Goal: Task Accomplishment & Management: Manage account settings

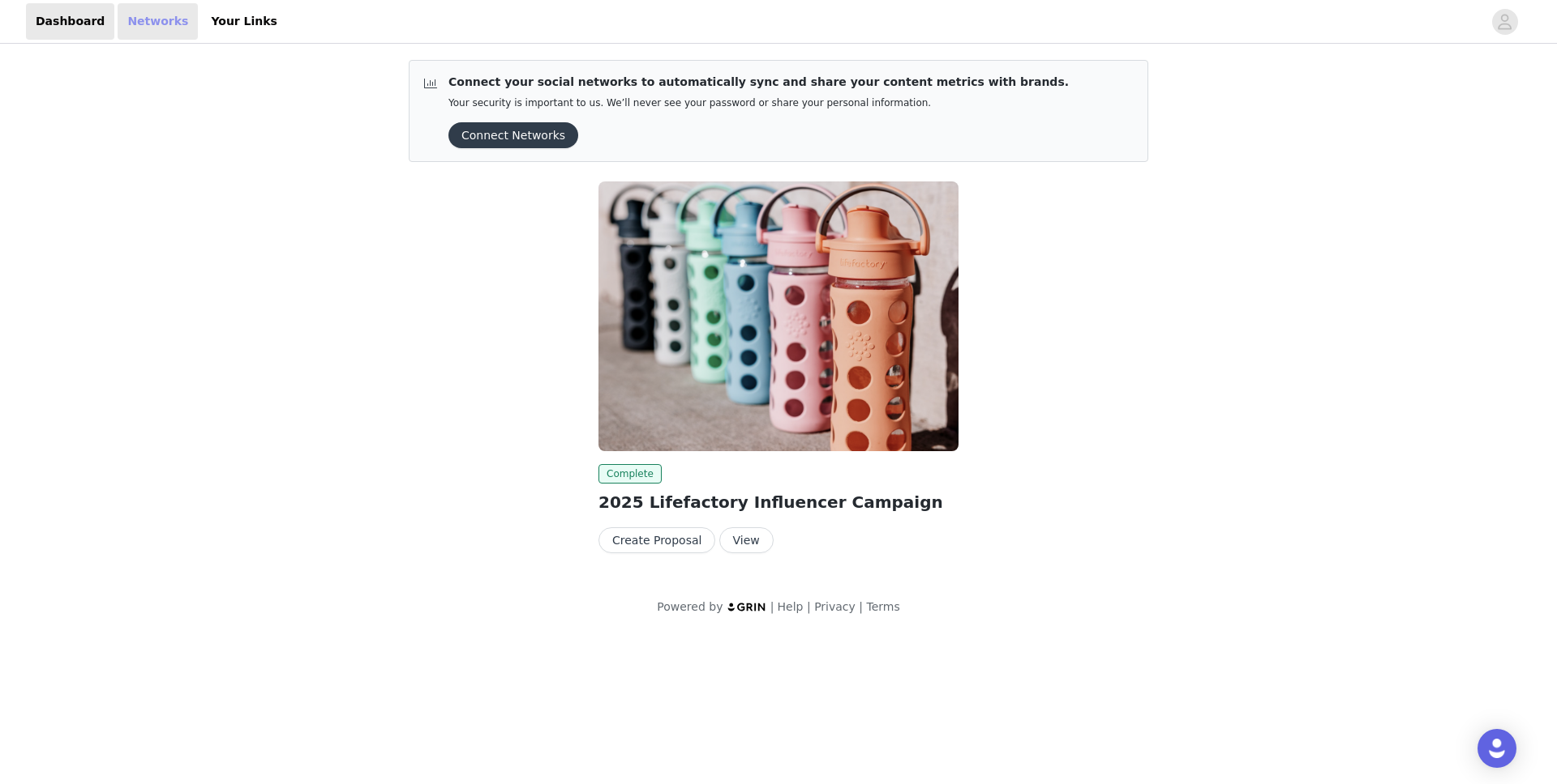
click at [149, 15] on link "Networks" at bounding box center [158, 21] width 80 height 37
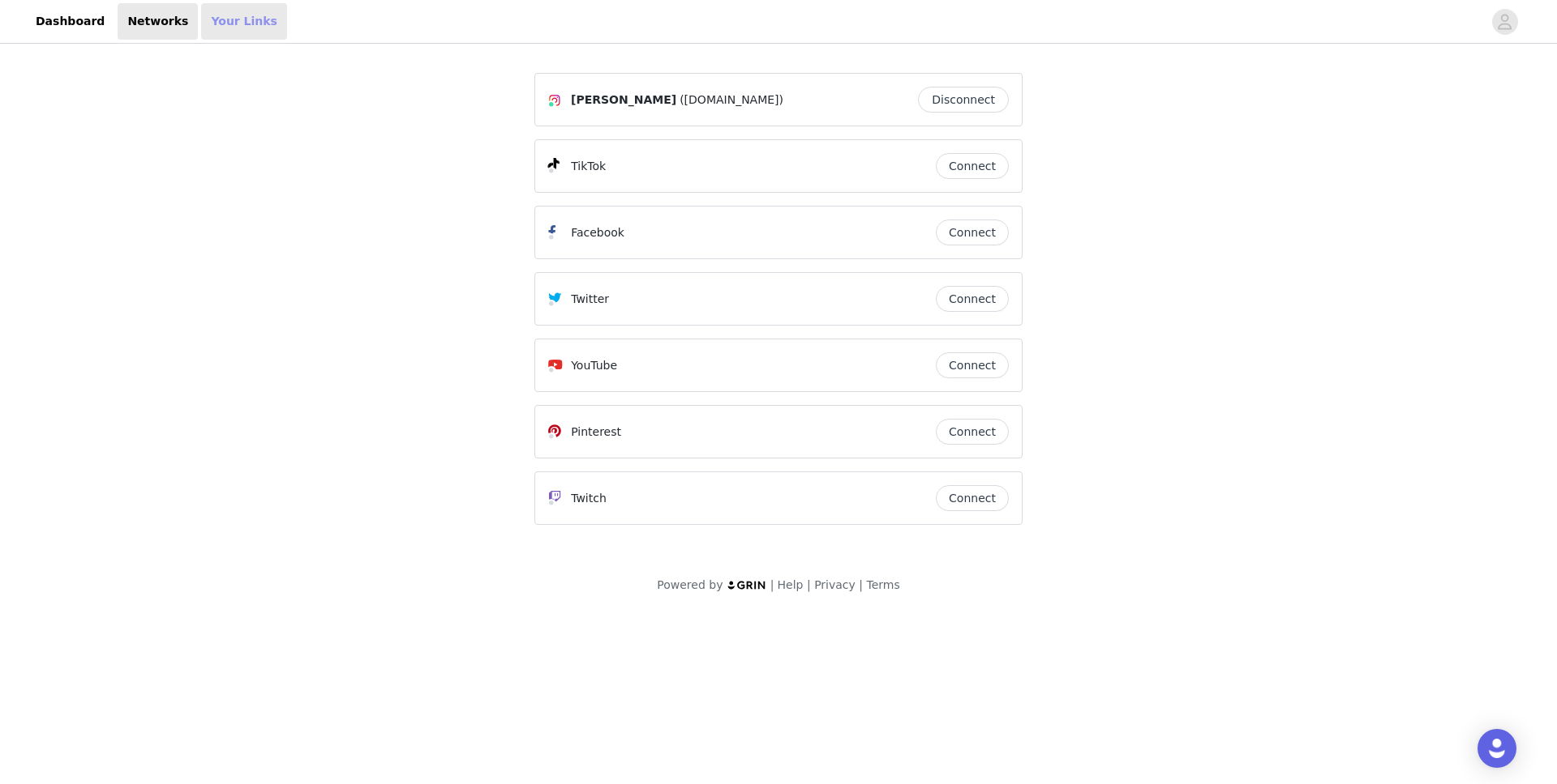
click at [201, 24] on link "Your Links" at bounding box center [244, 21] width 86 height 37
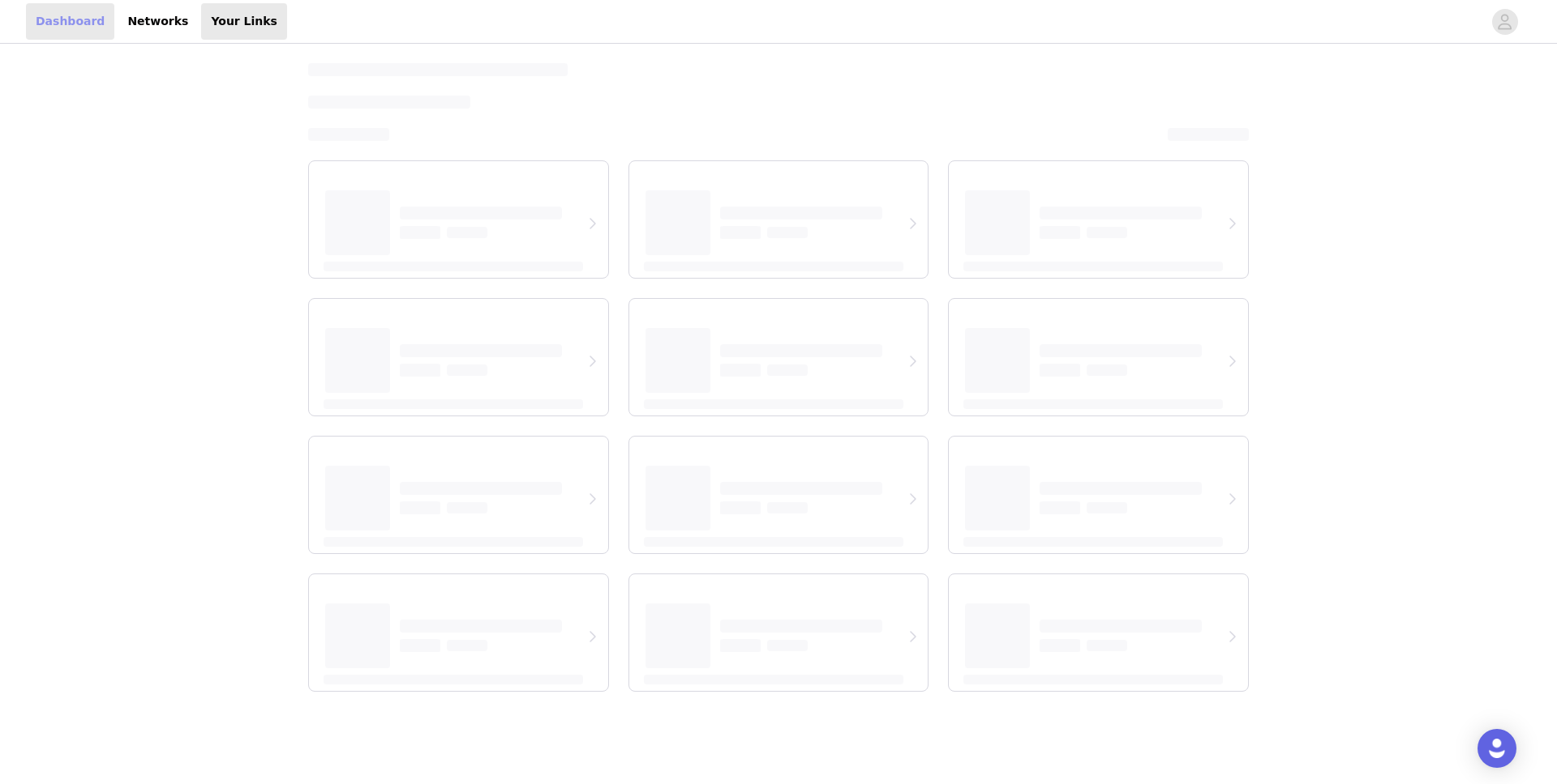
select select "12"
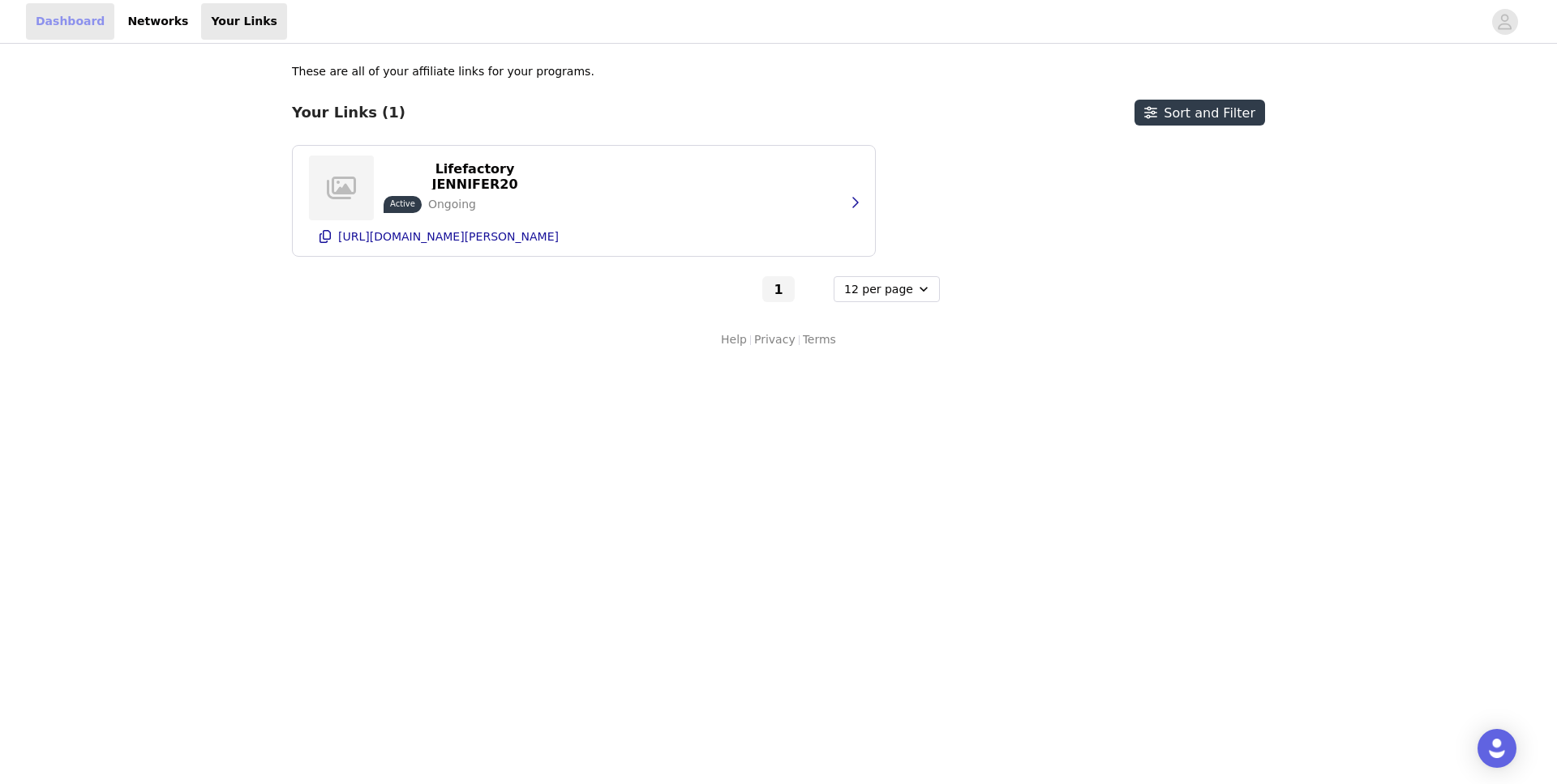
click at [79, 26] on link "Dashboard" at bounding box center [69, 21] width 88 height 37
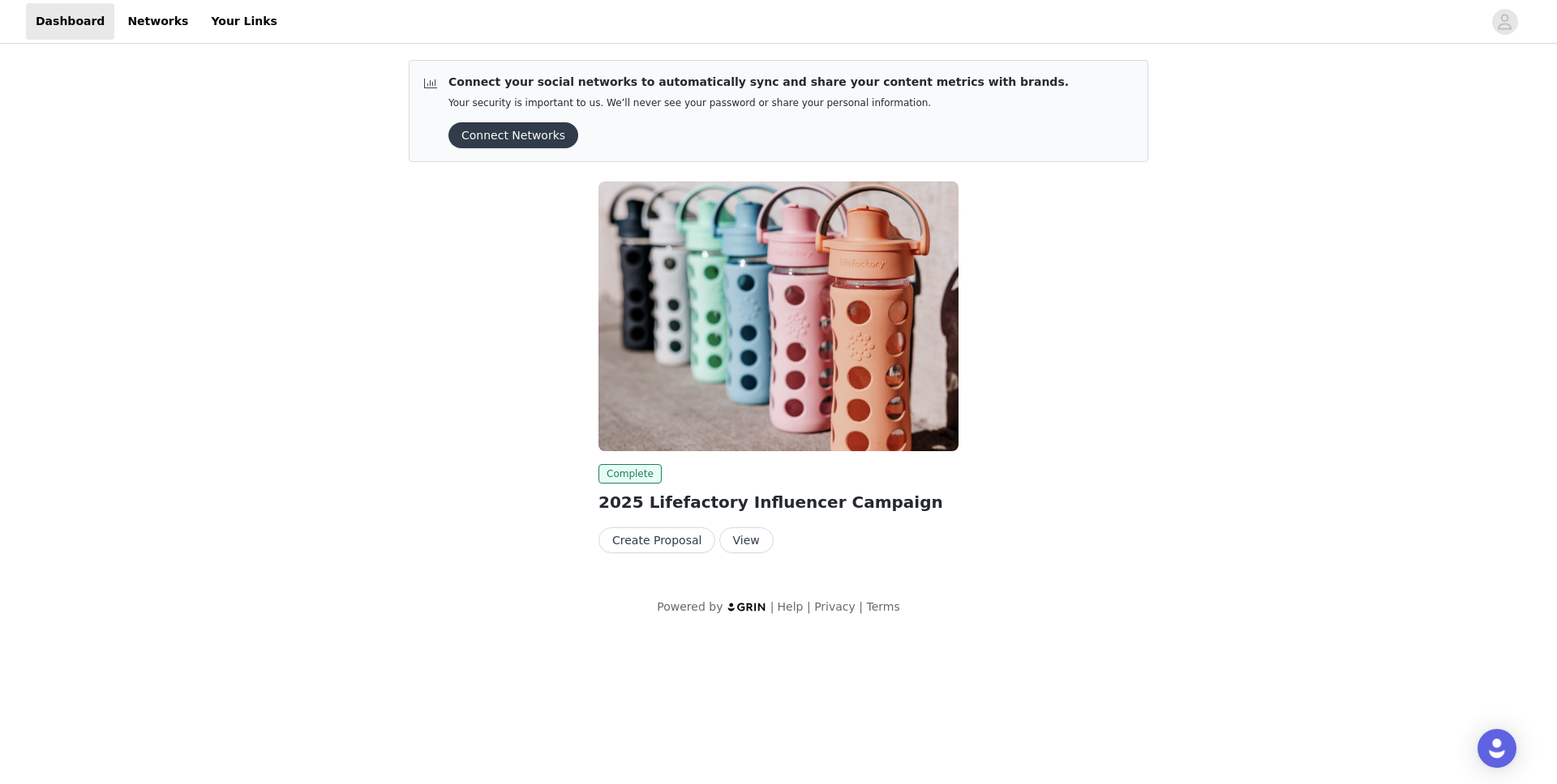
click at [724, 544] on button "View" at bounding box center [746, 540] width 55 height 26
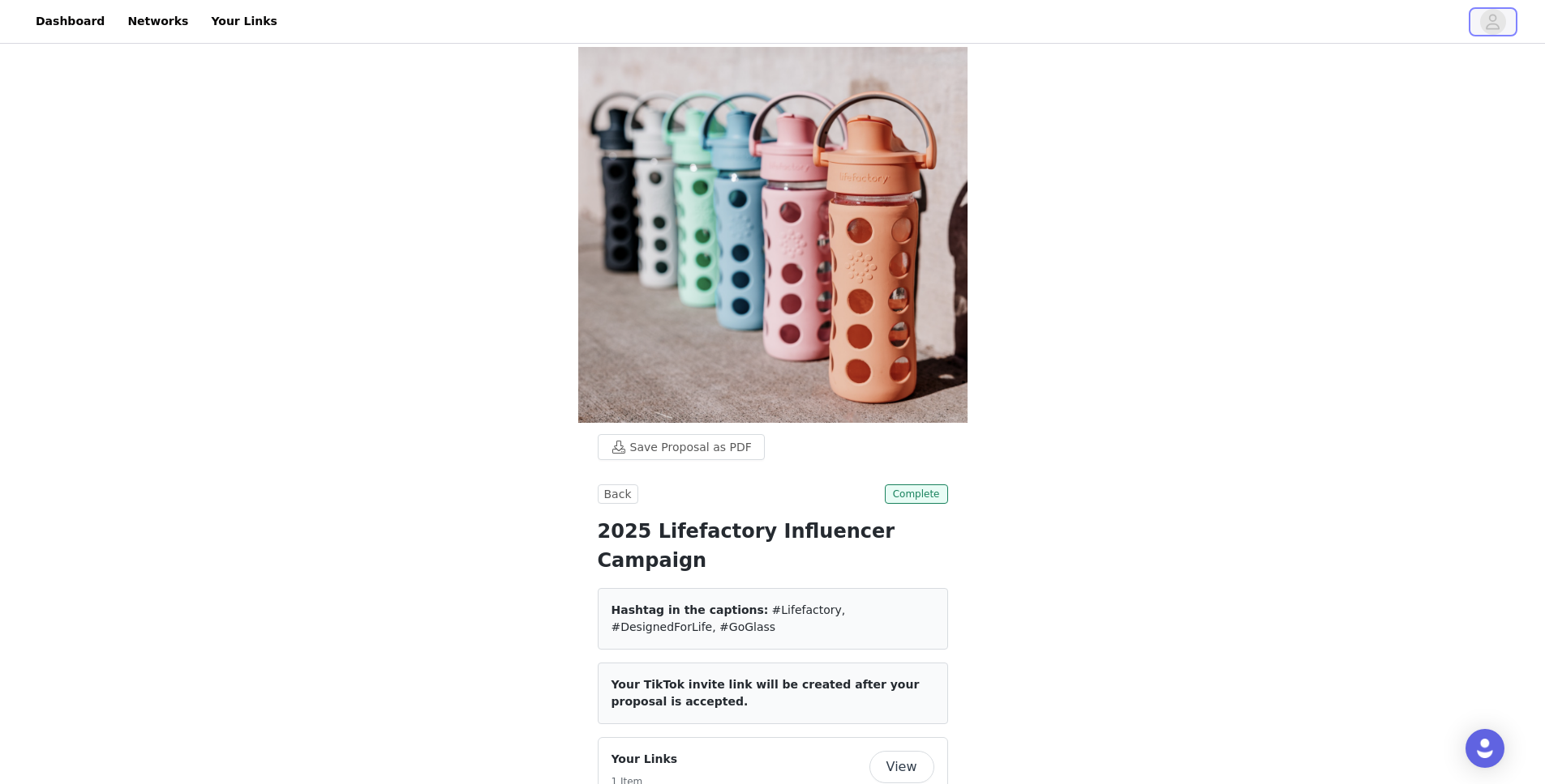
click at [1499, 19] on icon "avatar" at bounding box center [1492, 22] width 16 height 26
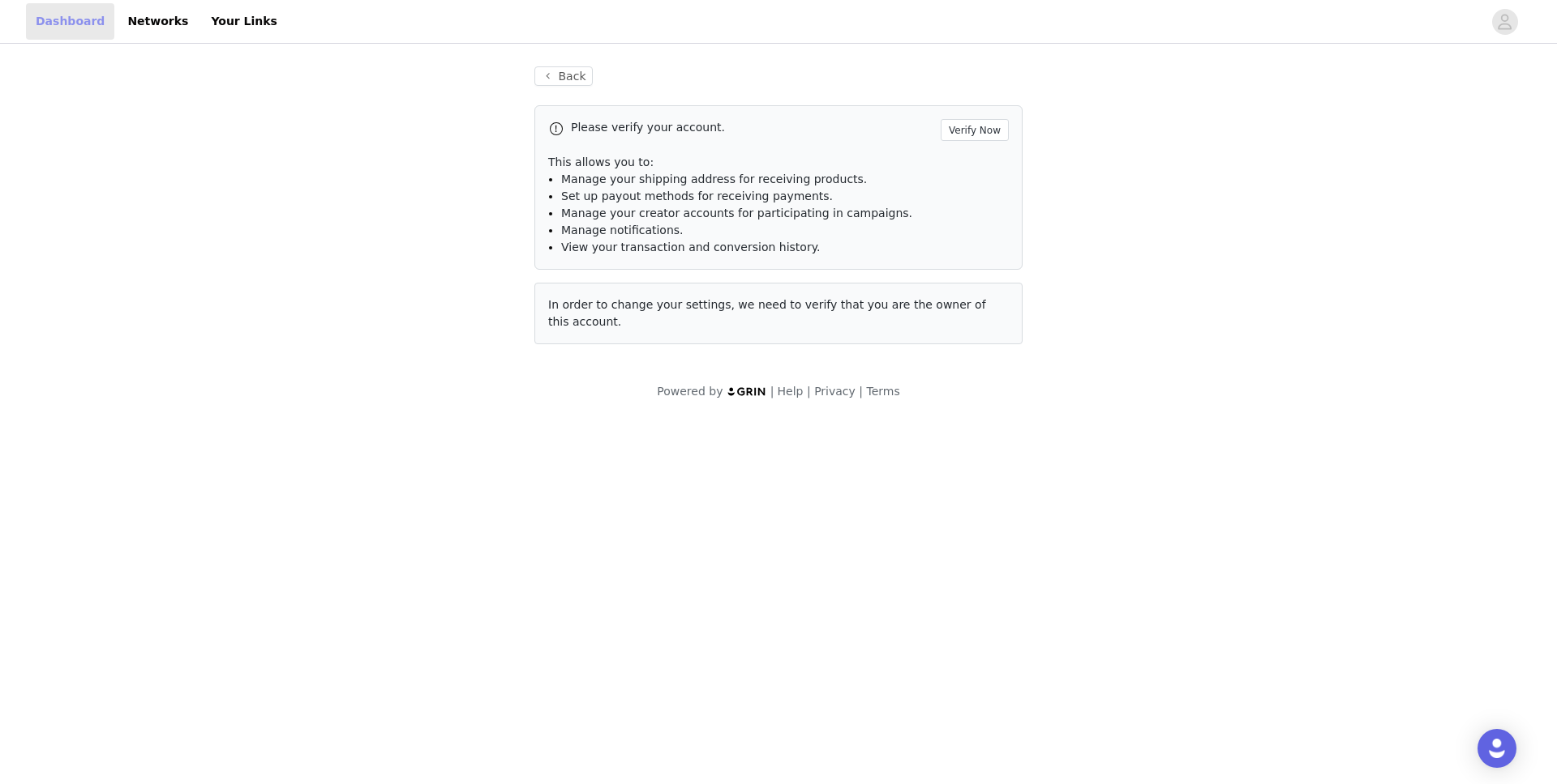
click at [54, 29] on link "Dashboard" at bounding box center [69, 21] width 88 height 37
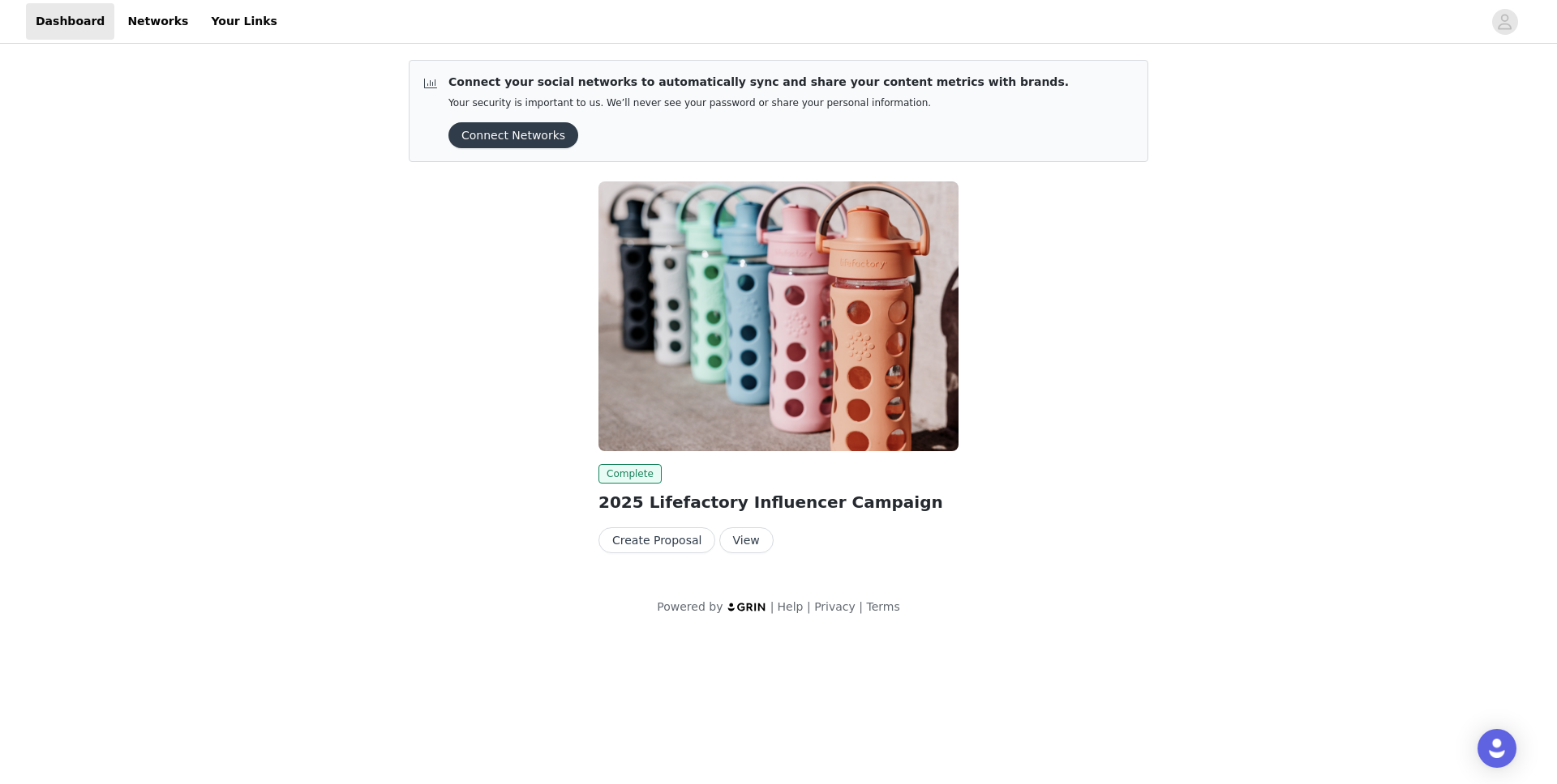
click at [745, 534] on button "View" at bounding box center [746, 540] width 55 height 26
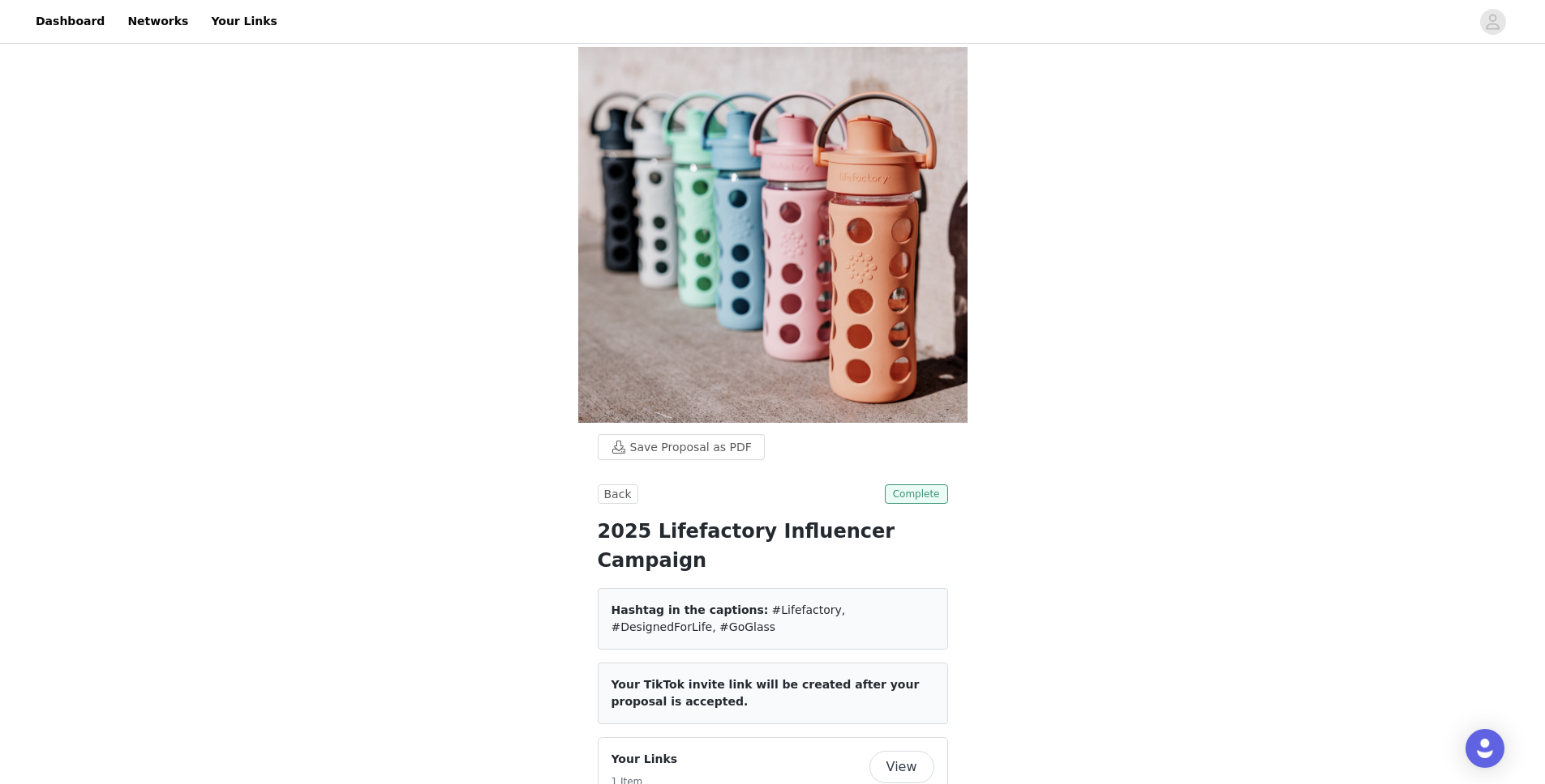
click at [910, 485] on span "Complete" at bounding box center [916, 495] width 63 height 20
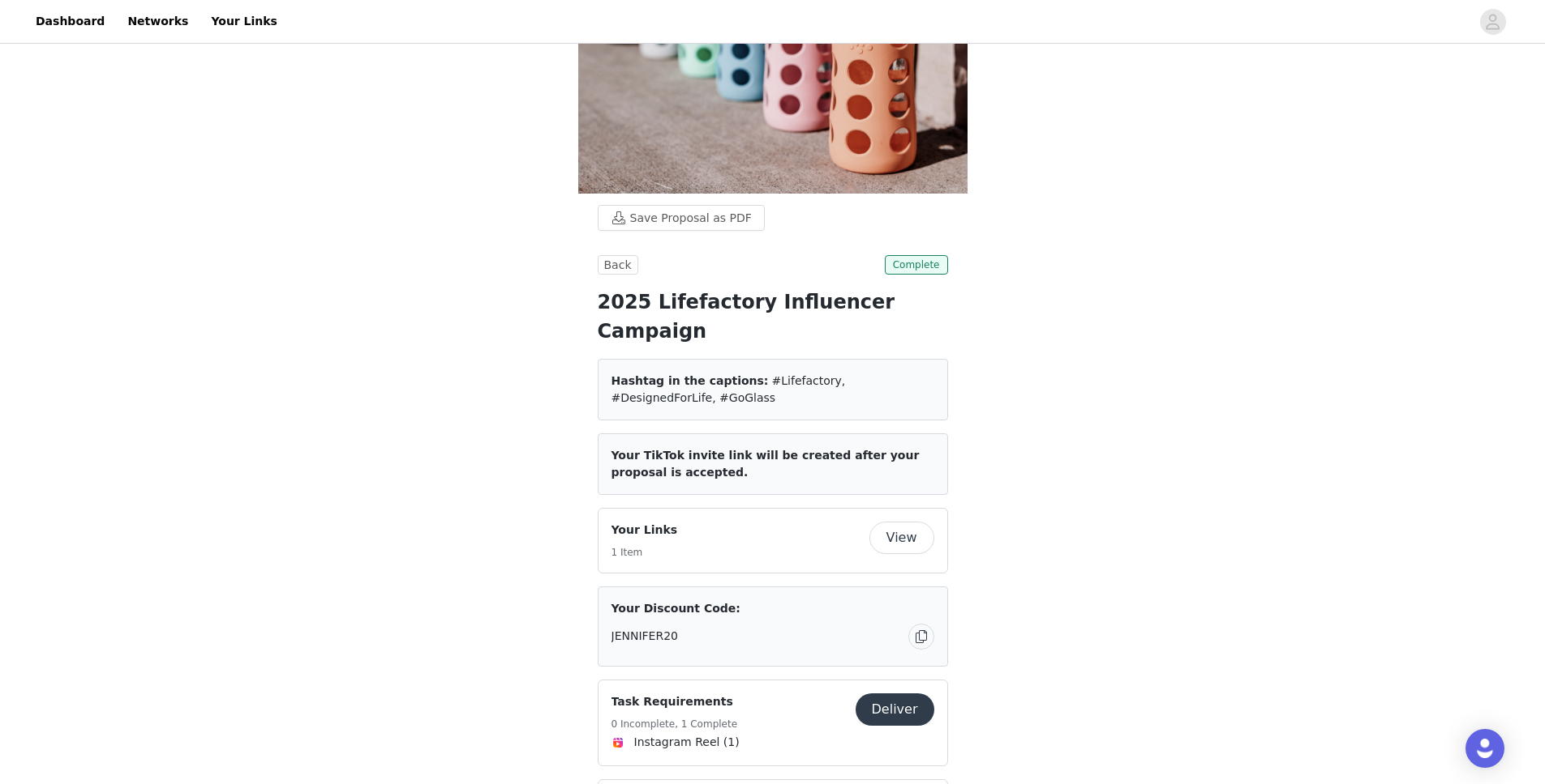
scroll to position [254, 0]
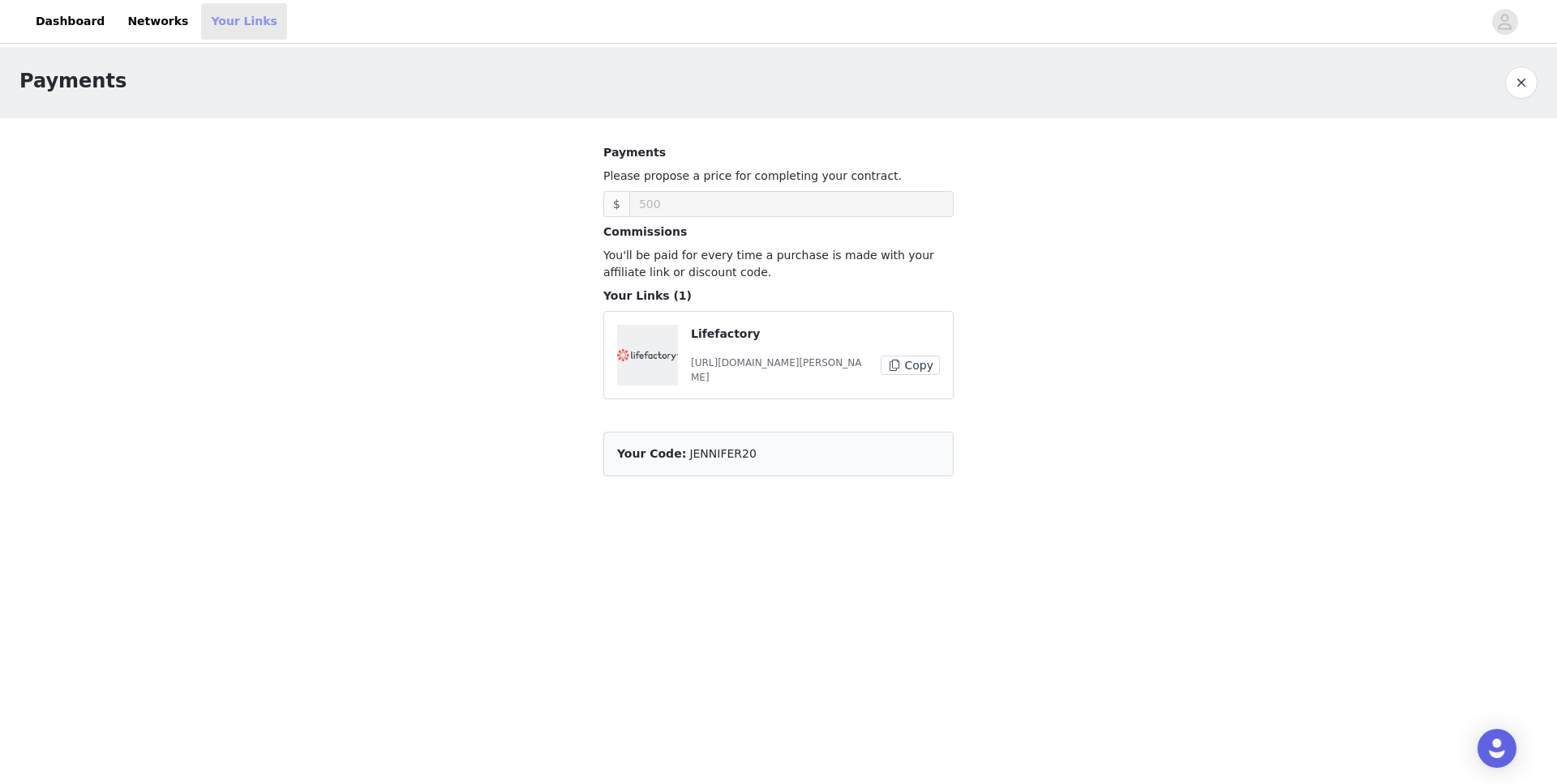
click at [214, 17] on link "Your Links" at bounding box center [244, 21] width 86 height 37
select select "12"
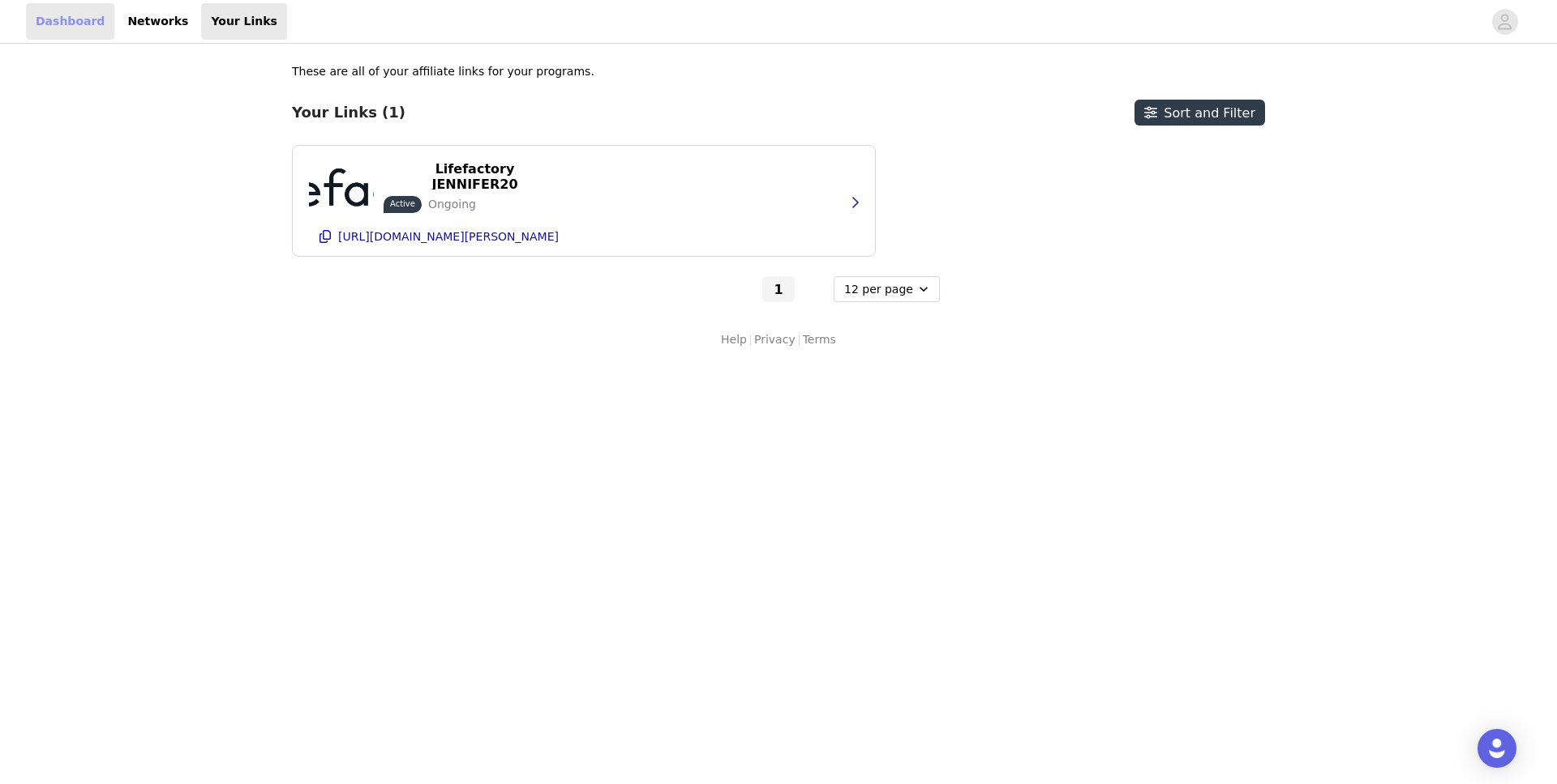
click at [81, 21] on link "Dashboard" at bounding box center [69, 21] width 88 height 37
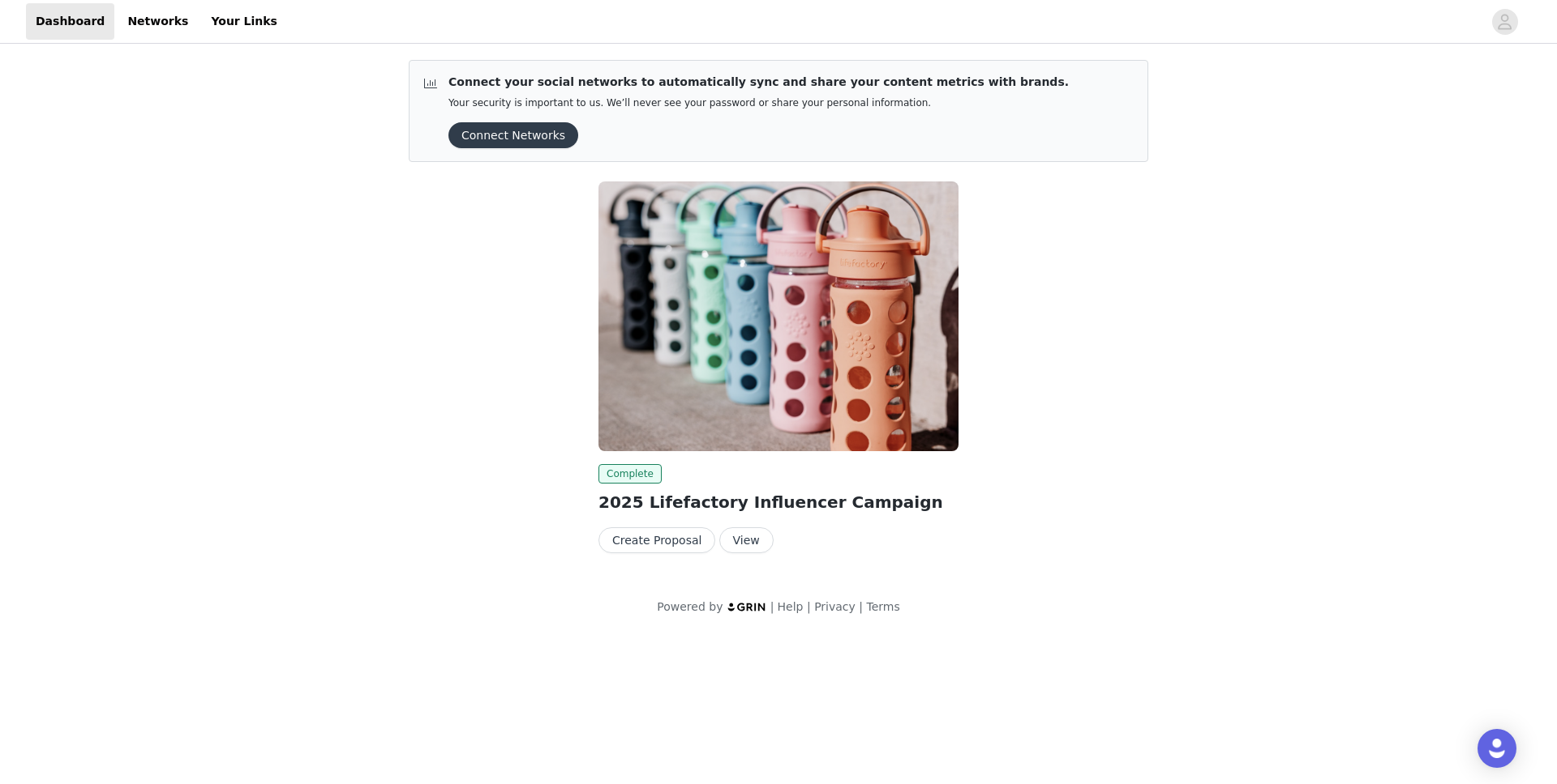
click at [549, 133] on button "Connect Networks" at bounding box center [513, 135] width 130 height 26
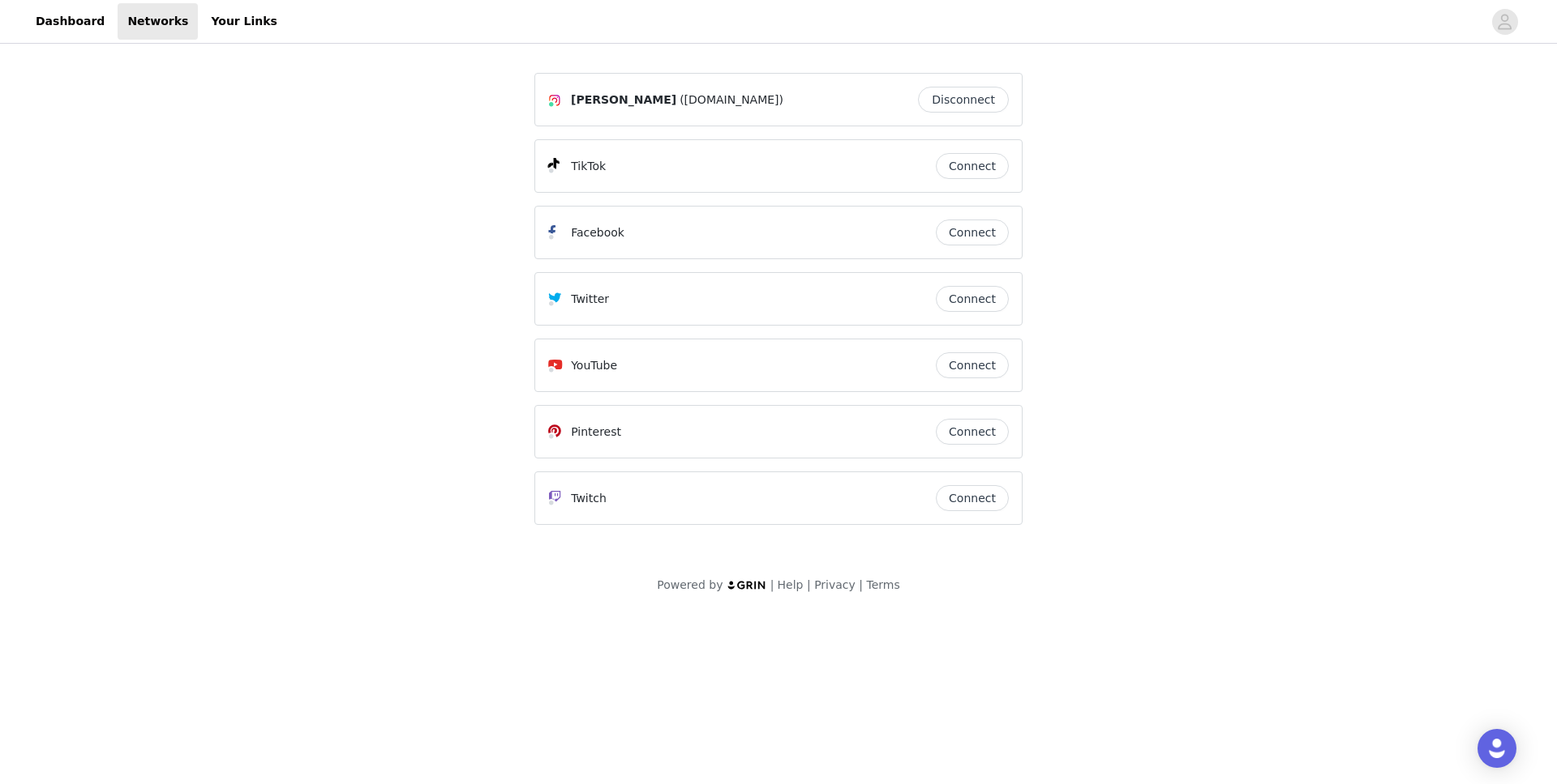
click at [287, 15] on div at bounding box center [884, 21] width 1195 height 37
click at [236, 22] on link "Your Links" at bounding box center [244, 21] width 86 height 37
select select "12"
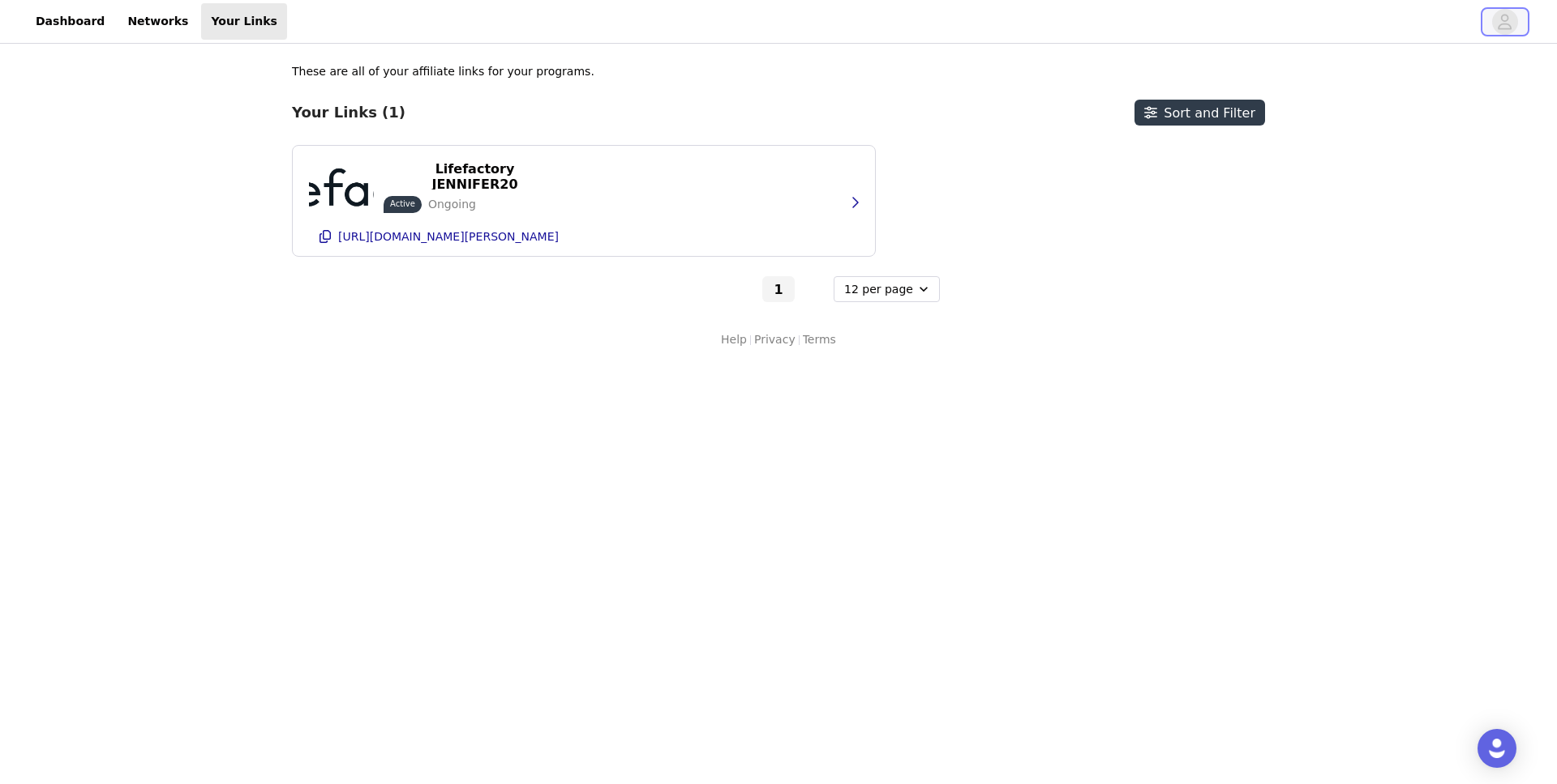
click at [1504, 14] on icon "avatar" at bounding box center [1505, 22] width 14 height 16
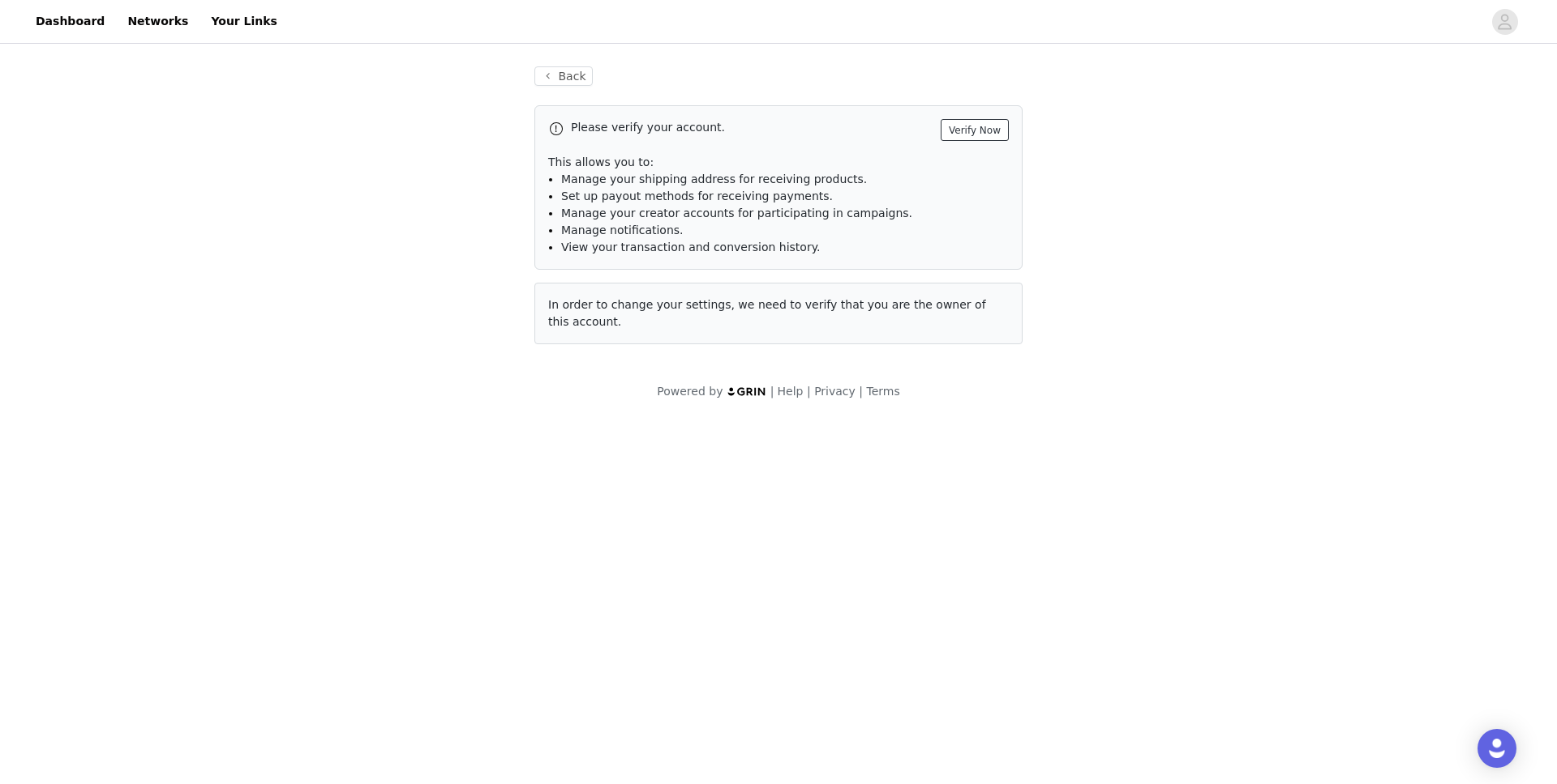
click at [970, 129] on button "Verify Now" at bounding box center [974, 130] width 68 height 22
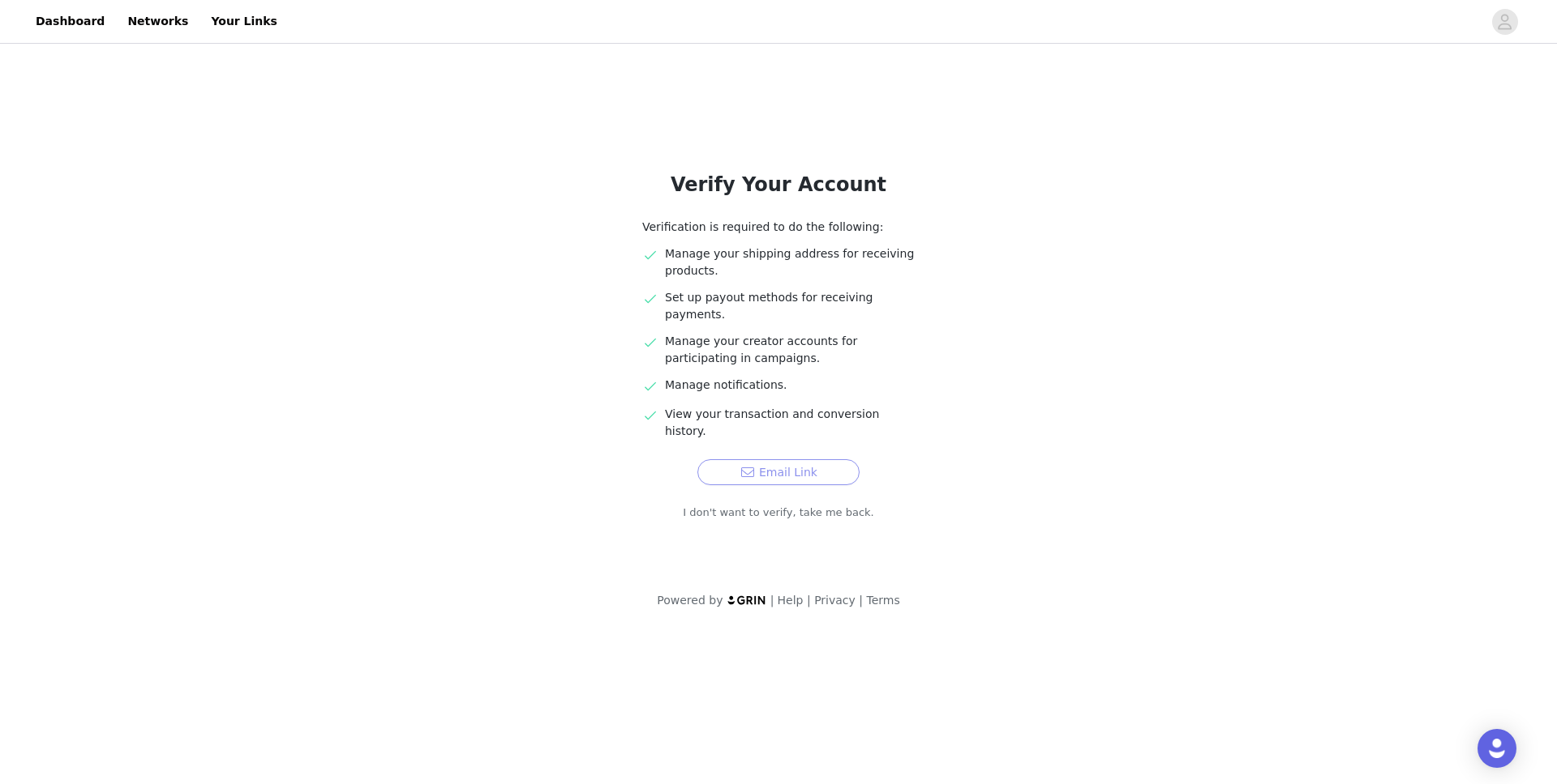
click at [751, 460] on button "Email Link" at bounding box center [778, 473] width 163 height 26
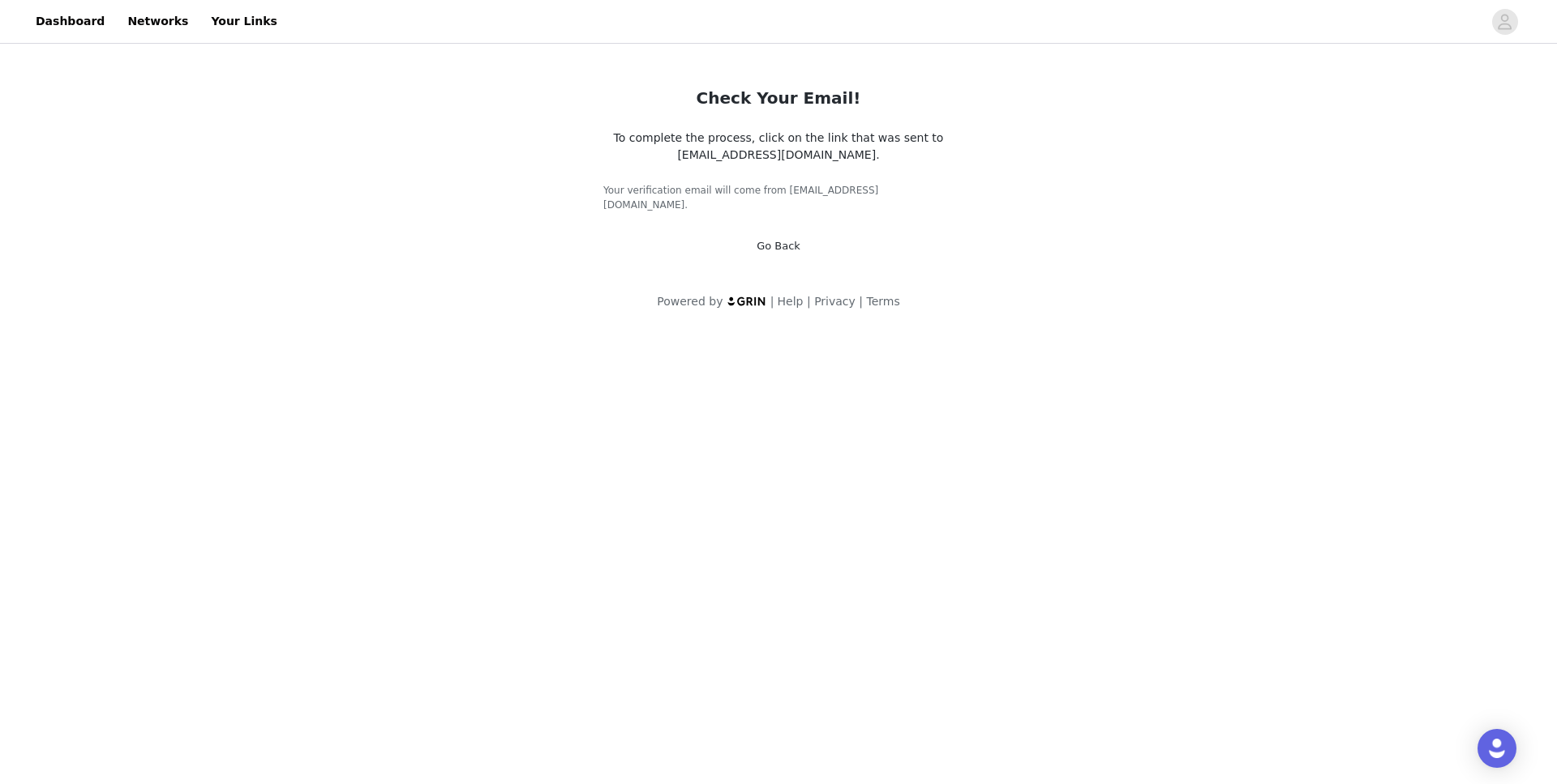
click at [789, 240] on link "Go Back" at bounding box center [778, 246] width 44 height 12
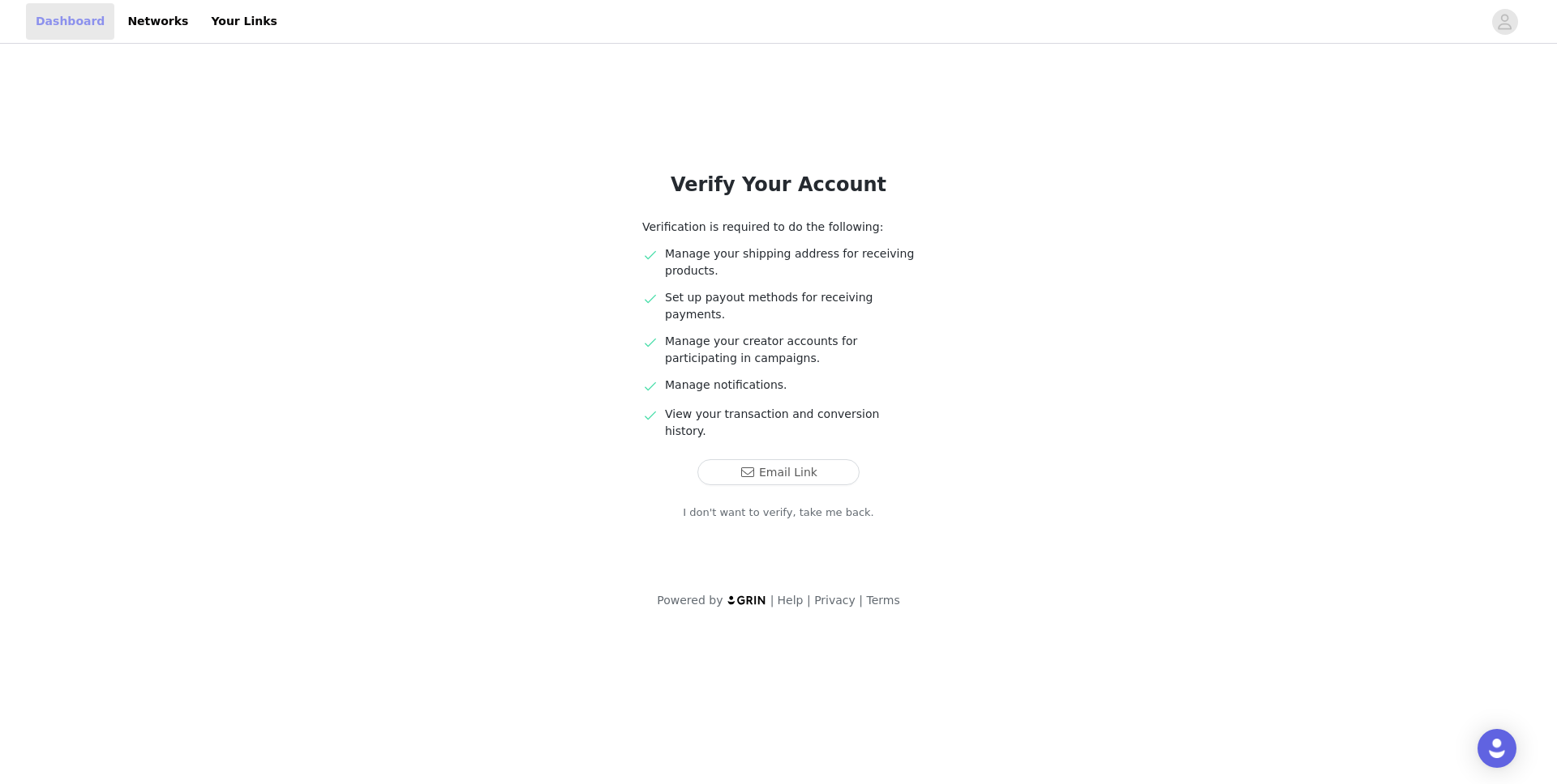
click at [58, 18] on link "Dashboard" at bounding box center [69, 21] width 88 height 37
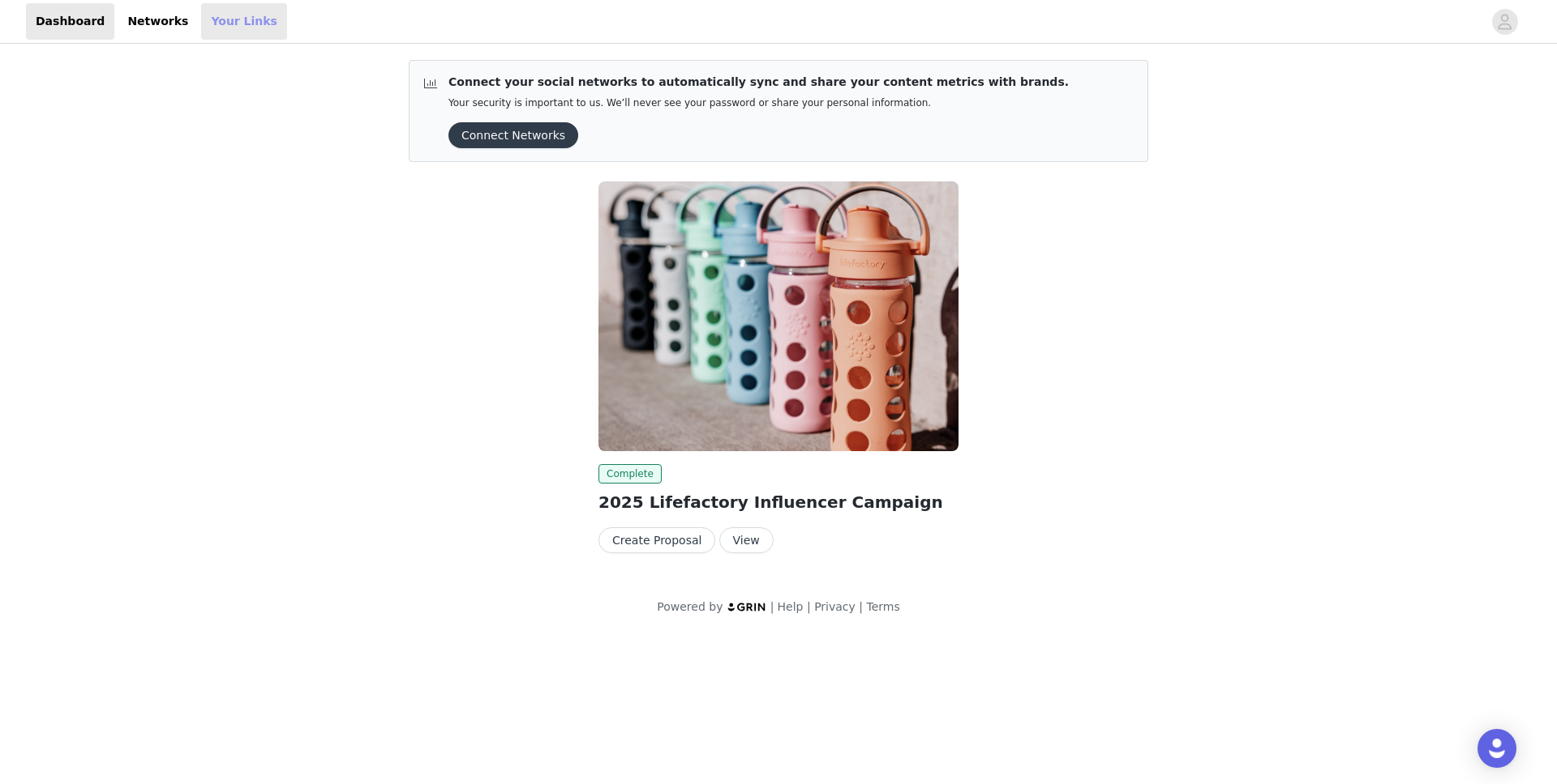
click at [201, 16] on link "Your Links" at bounding box center [244, 21] width 86 height 37
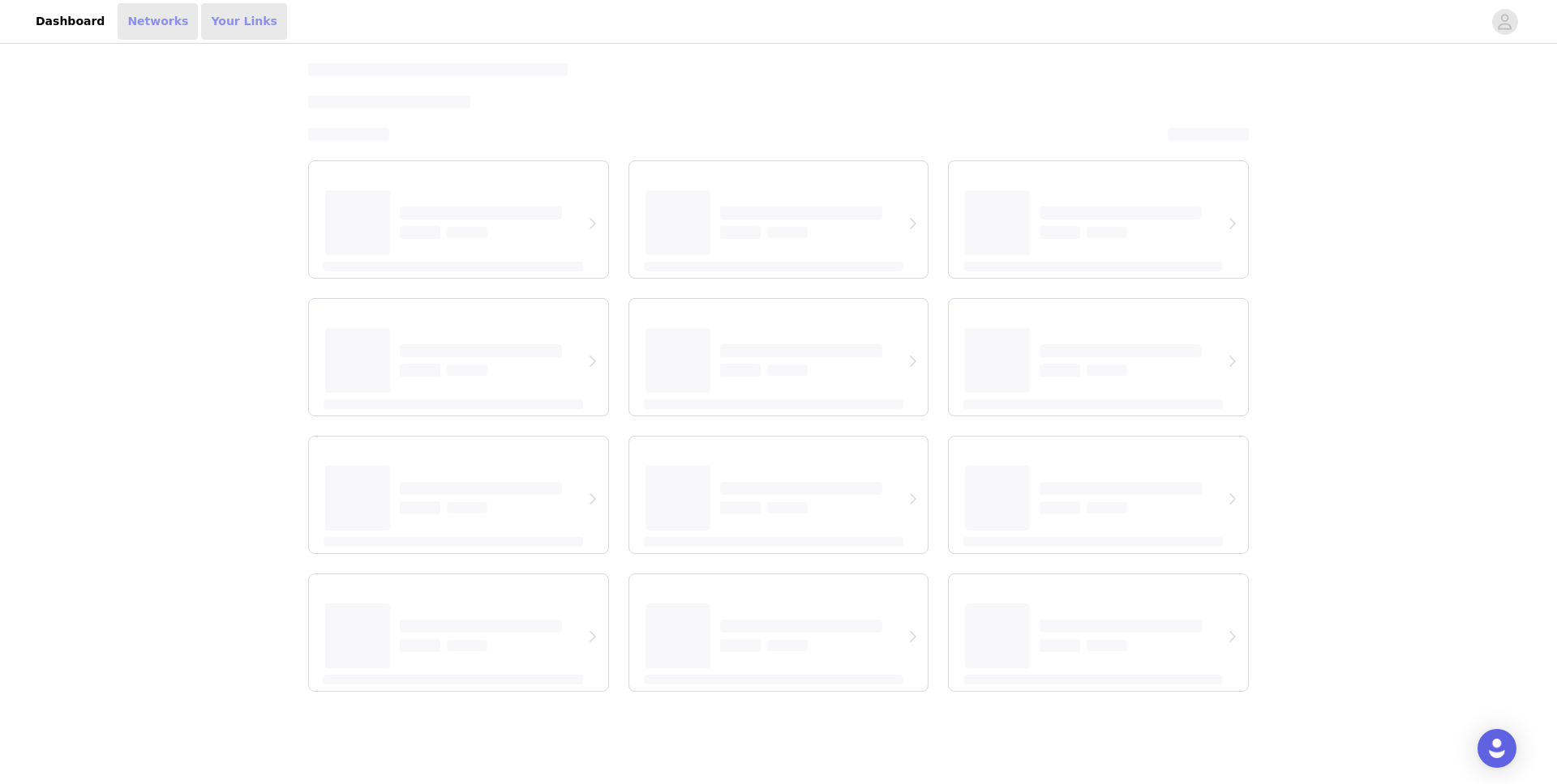
select select "12"
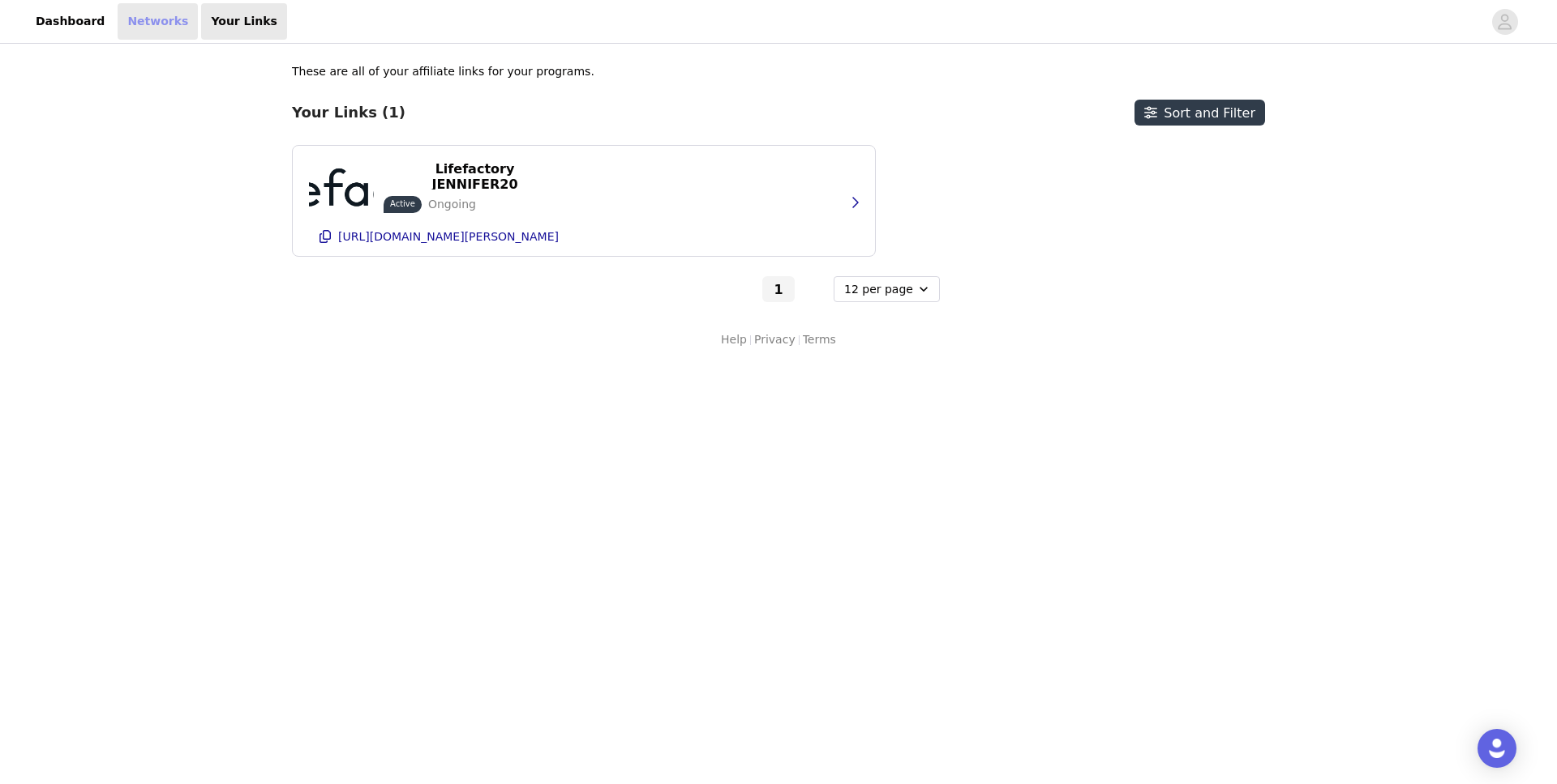
click at [140, 13] on link "Networks" at bounding box center [158, 21] width 80 height 37
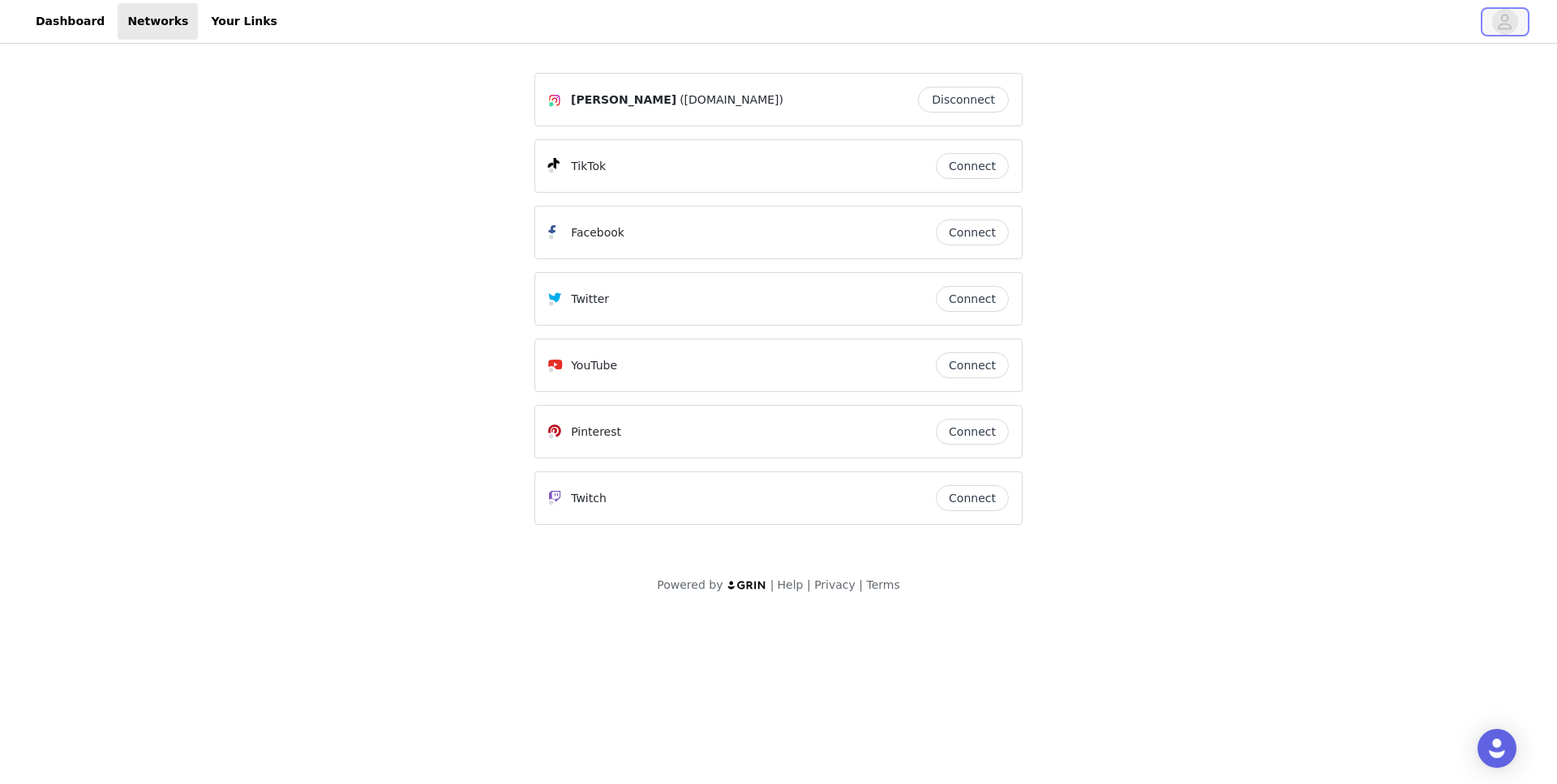
click at [1492, 25] on button "button" at bounding box center [1505, 22] width 46 height 26
